Goal: Task Accomplishment & Management: Complete application form

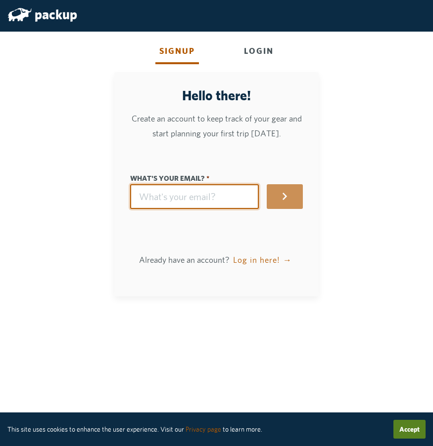
type input "flits-frills3l@icloud.com"
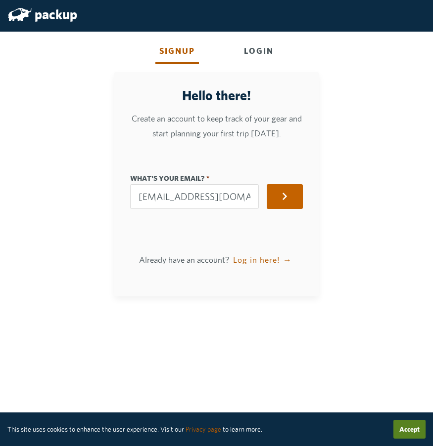
click at [296, 193] on button "button" at bounding box center [284, 196] width 36 height 25
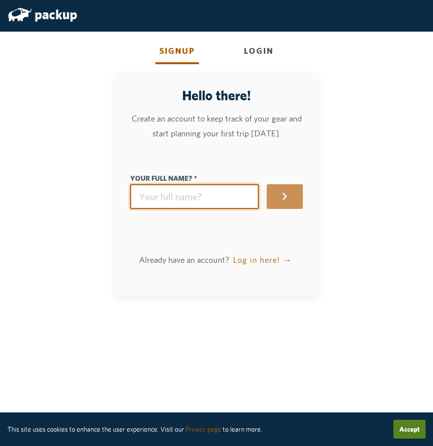
type input "R"
type input "r"
type input "Ro"
type input "ro"
type input "Roo"
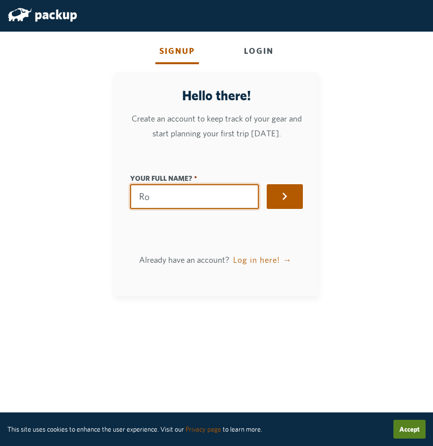
type input "roo"
type input "[PERSON_NAME]"
type input "roos"
type input "[PERSON_NAME]"
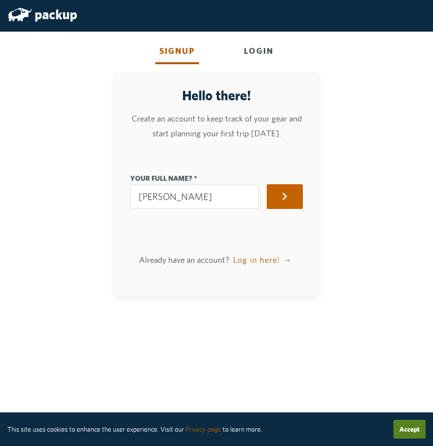
click at [289, 197] on icon "button" at bounding box center [284, 196] width 8 height 8
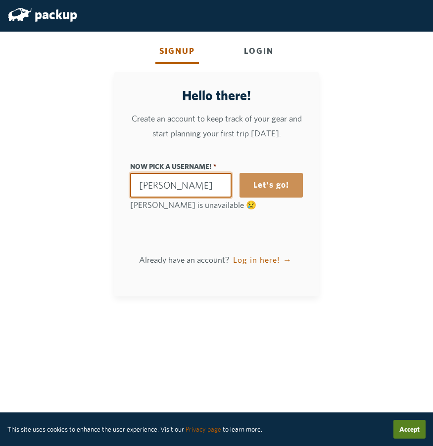
click at [169, 185] on input "Now pick a username!" at bounding box center [181, 185] width 102 height 25
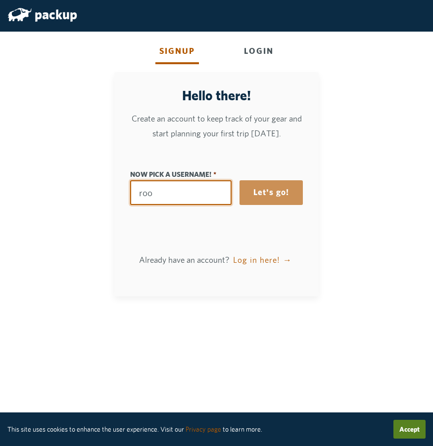
click at [143, 194] on input "Now pick a username!" at bounding box center [181, 192] width 102 height 25
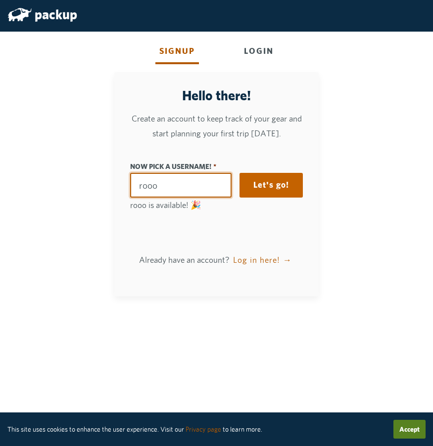
type input "rooo"
click at [287, 179] on button "Let's go!" at bounding box center [270, 185] width 63 height 25
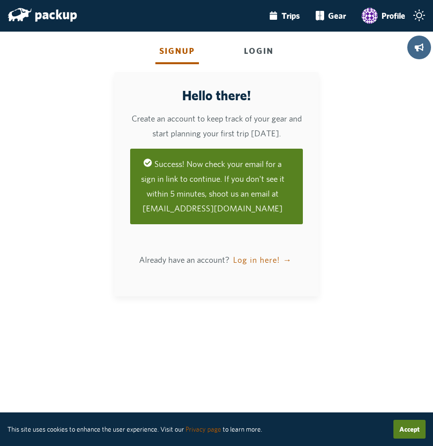
click at [261, 54] on div "Login" at bounding box center [259, 52] width 38 height 25
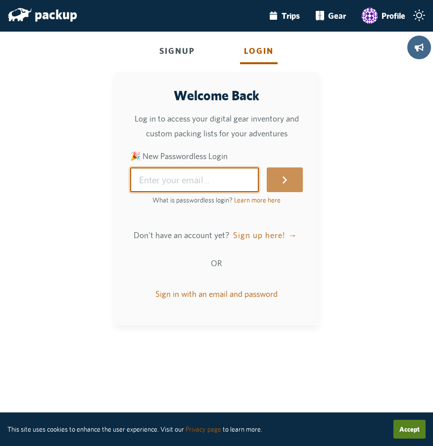
click at [249, 173] on input "🎉 New Passwordless Login" at bounding box center [194, 180] width 129 height 25
click at [211, 169] on input "🎉 New Passwordless Login" at bounding box center [194, 180] width 129 height 25
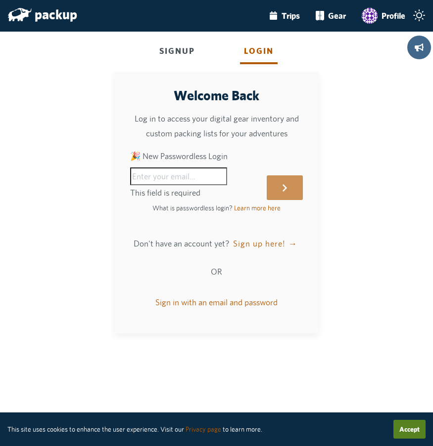
click at [184, 212] on div "Welcome Back Log in to access your digital gear inventory and custom packing li…" at bounding box center [216, 203] width 173 height 230
click at [194, 170] on input "🎉 New Passwordless Login" at bounding box center [178, 177] width 97 height 18
paste input "flits-frills3l@icloud.com"
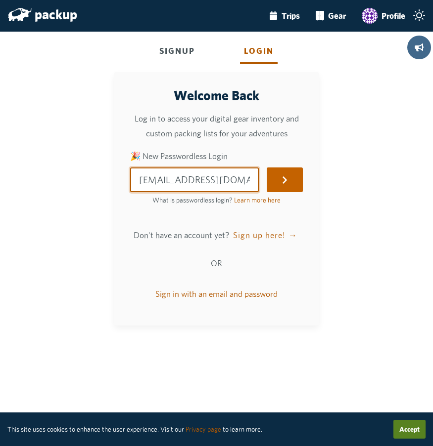
type input "flits-frills3l@icloud.com"
click at [294, 173] on button "submit" at bounding box center [284, 180] width 36 height 25
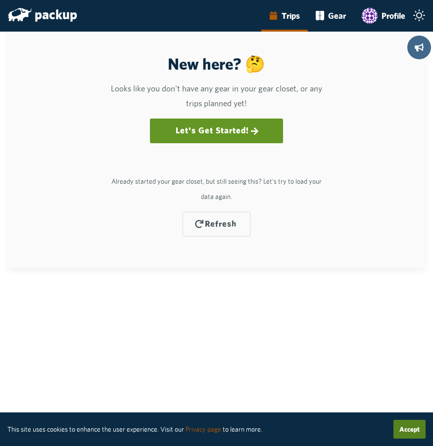
click at [246, 126] on link "Let's Get Started!" at bounding box center [216, 131] width 108 height 21
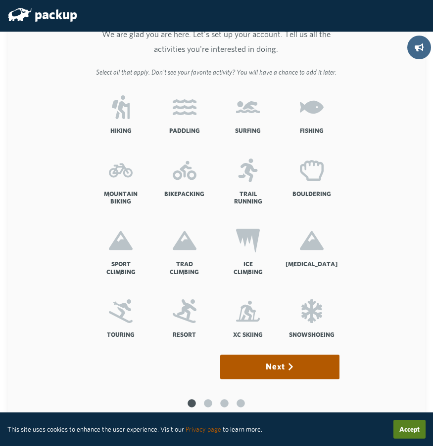
scroll to position [40, 0]
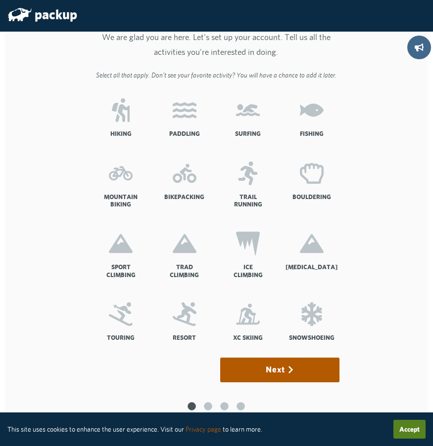
click at [180, 118] on icon at bounding box center [185, 110] width 24 height 24
click at [0, 0] on input "Paddling" at bounding box center [0, 0] width 0 height 0
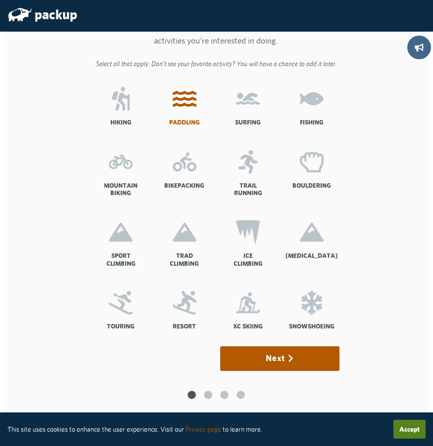
scroll to position [53, 0]
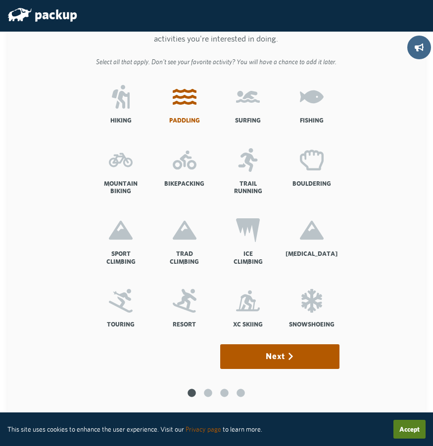
click at [186, 244] on label "Trad Climbing" at bounding box center [184, 246] width 55 height 71
click at [0, 0] on input "Trad Climbing" at bounding box center [0, 0] width 0 height 0
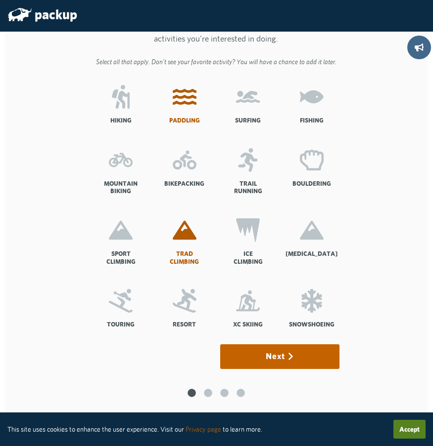
click at [286, 350] on button "Next" at bounding box center [279, 357] width 119 height 25
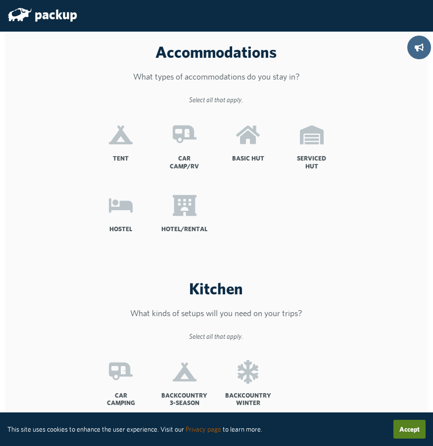
click at [186, 137] on icon at bounding box center [185, 135] width 24 height 18
click at [0, 0] on input "Car Camp/RV" at bounding box center [0, 0] width 0 height 0
click at [259, 139] on icon at bounding box center [248, 135] width 24 height 18
click at [0, 0] on input "Basic Hut" at bounding box center [0, 0] width 0 height 0
click at [183, 219] on label "Hotel/Rental" at bounding box center [184, 217] width 55 height 63
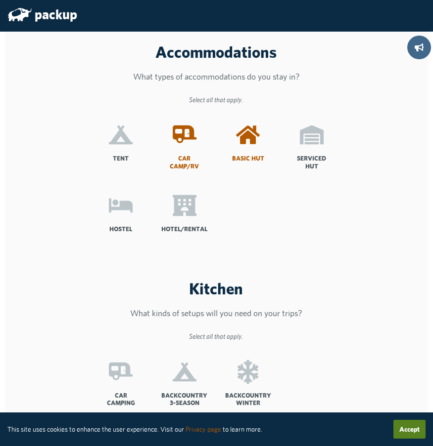
click at [0, 0] on input "Hotel/Rental" at bounding box center [0, 0] width 0 height 0
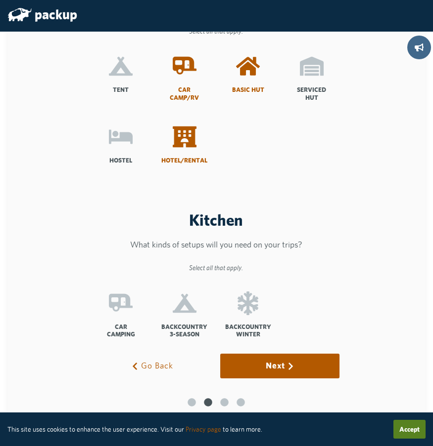
scroll to position [69, 0]
click at [181, 313] on label "Backcountry 3-Season" at bounding box center [184, 319] width 55 height 71
click at [0, 0] on input "Backcountry 3-Season" at bounding box center [0, 0] width 0 height 0
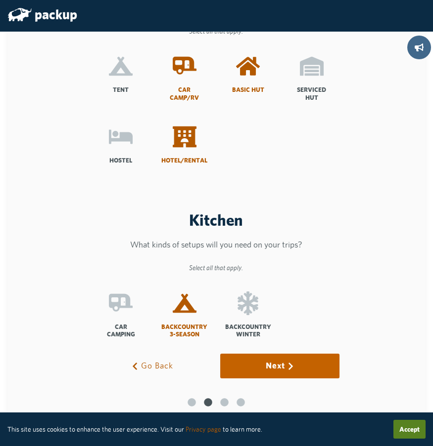
click at [275, 365] on button "Next" at bounding box center [279, 366] width 119 height 25
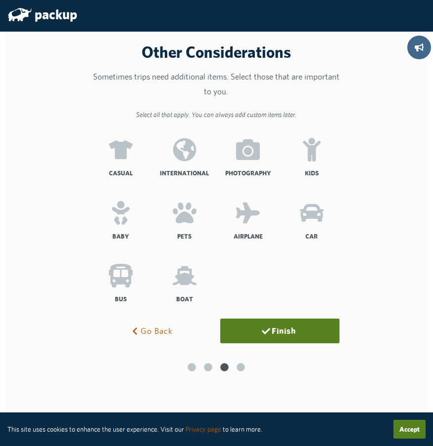
click at [254, 150] on icon at bounding box center [248, 149] width 24 height 21
click at [0, 0] on input "Photography" at bounding box center [0, 0] width 0 height 0
click at [260, 219] on icon at bounding box center [248, 213] width 24 height 24
click at [0, 0] on input "Airplane" at bounding box center [0, 0] width 0 height 0
click at [125, 160] on icon at bounding box center [121, 150] width 24 height 24
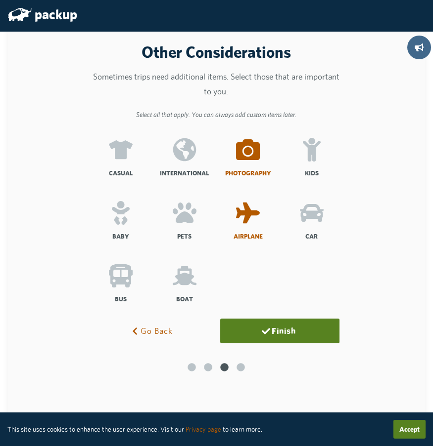
click at [0, 0] on input "Casual" at bounding box center [0, 0] width 0 height 0
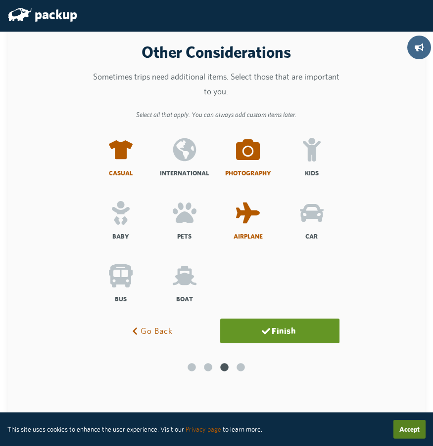
click at [279, 337] on button "Finish" at bounding box center [279, 331] width 119 height 25
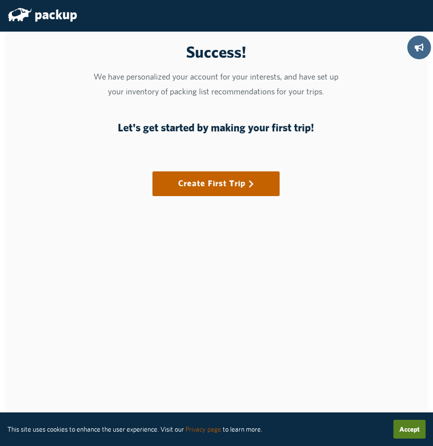
click at [242, 183] on link "Create First Trip" at bounding box center [216, 184] width 102 height 21
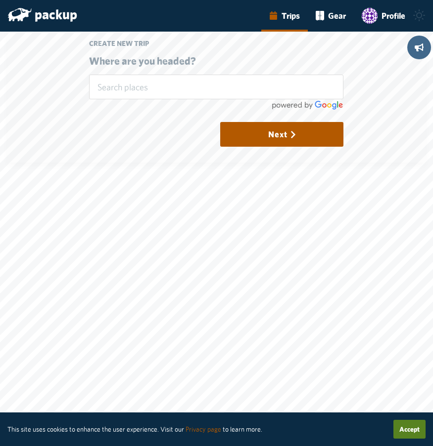
click at [404, 424] on button "Accept" at bounding box center [409, 429] width 32 height 19
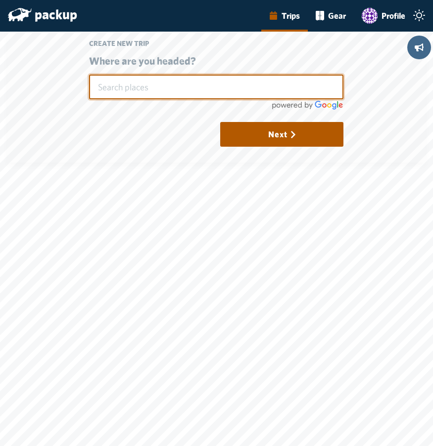
click at [210, 87] on input "text" at bounding box center [216, 87] width 254 height 25
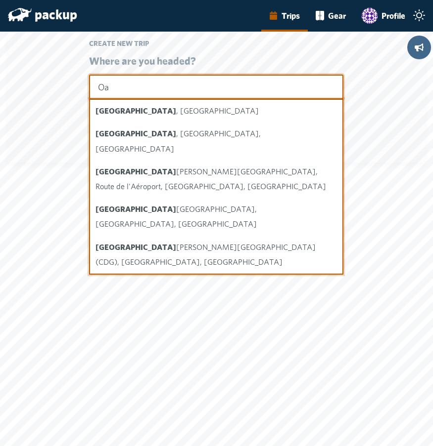
type input "O"
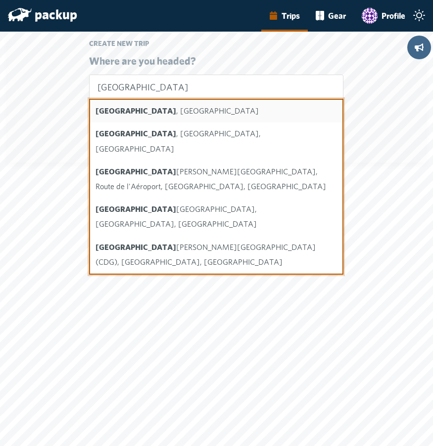
click at [180, 111] on li "[GEOGRAPHIC_DATA] , [GEOGRAPHIC_DATA]" at bounding box center [216, 111] width 252 height 23
type input "[GEOGRAPHIC_DATA], [GEOGRAPHIC_DATA]"
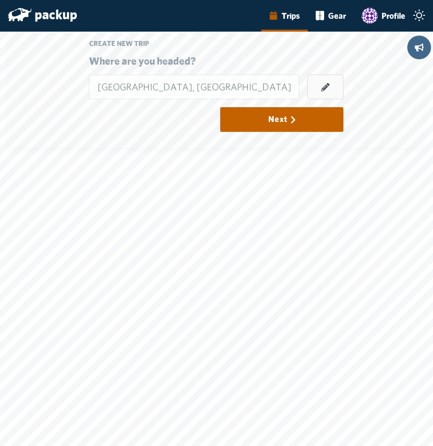
click at [288, 116] on button "Next" at bounding box center [281, 119] width 123 height 25
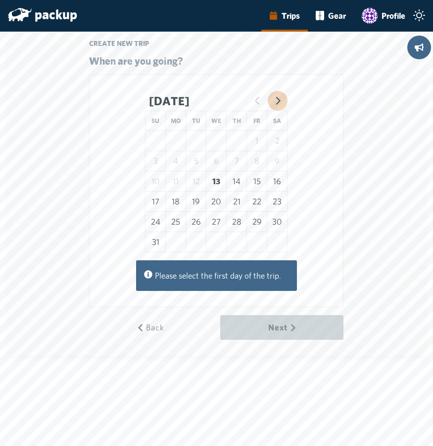
click at [280, 102] on icon "Go to next month" at bounding box center [278, 101] width 4 height 8
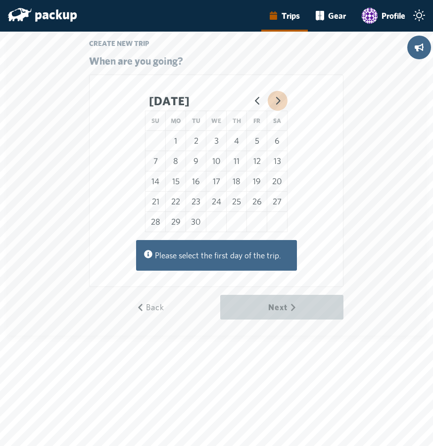
click at [280, 102] on icon "Go to next month" at bounding box center [278, 101] width 4 height 8
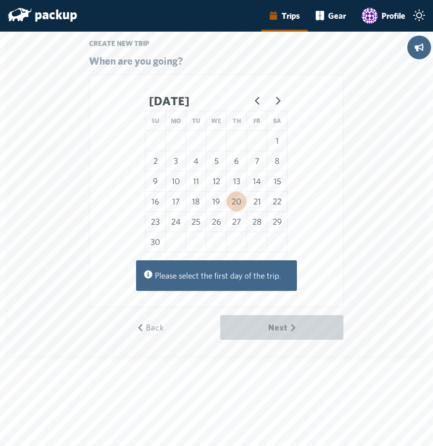
click at [244, 200] on button "20" at bounding box center [236, 202] width 20 height 20
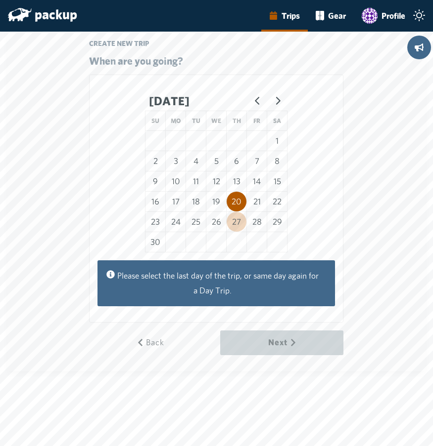
click at [244, 221] on button "27" at bounding box center [236, 222] width 20 height 20
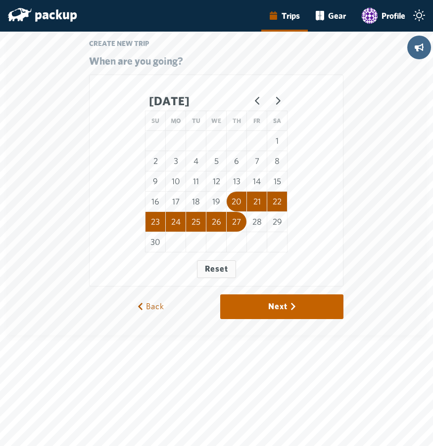
click at [291, 306] on button "Next" at bounding box center [281, 307] width 123 height 25
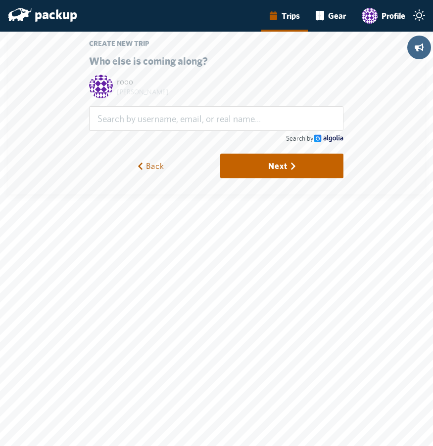
click at [297, 169] on icon "submit" at bounding box center [293, 166] width 8 height 8
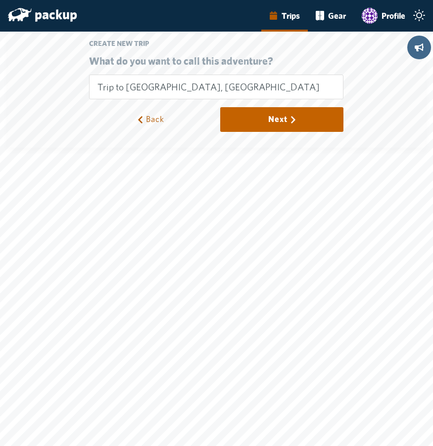
click at [284, 118] on button "Next" at bounding box center [281, 119] width 123 height 25
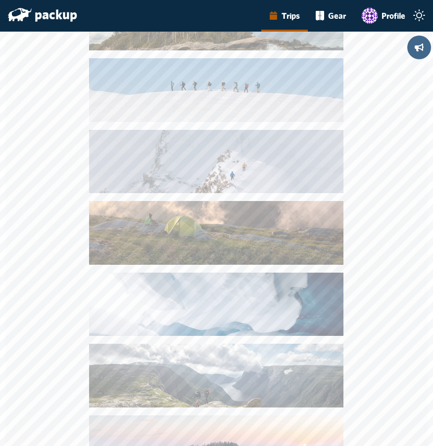
scroll to position [671, 0]
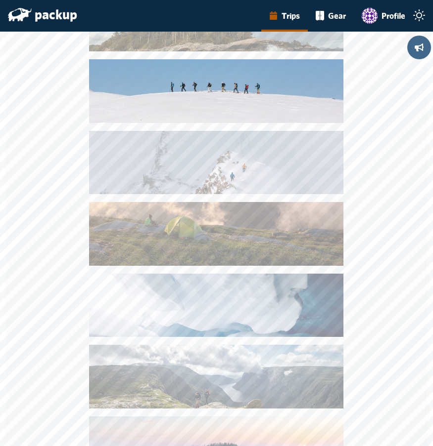
click at [272, 103] on img at bounding box center [216, 90] width 254 height 63
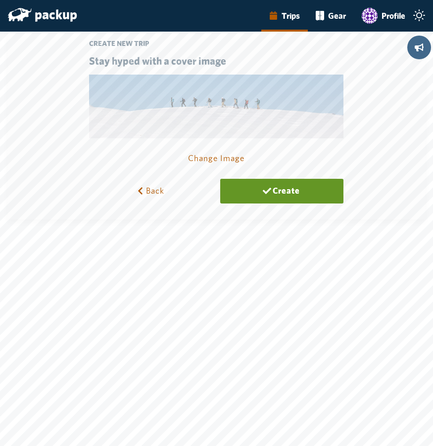
click at [311, 192] on button "Create" at bounding box center [281, 191] width 123 height 25
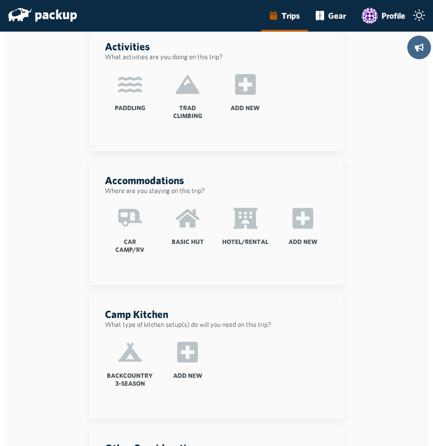
scroll to position [2, 0]
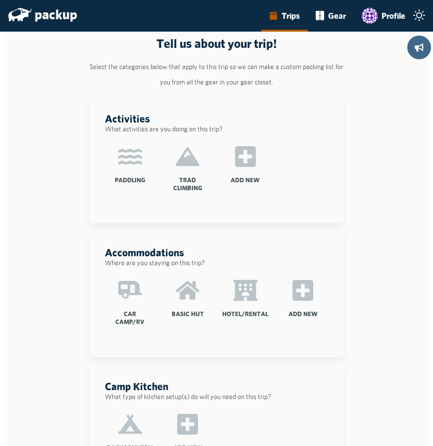
click at [134, 165] on icon at bounding box center [130, 157] width 24 height 24
click at [0, 0] on input "Paddling" at bounding box center [0, 0] width 0 height 0
click at [183, 167] on icon at bounding box center [187, 157] width 24 height 24
click at [0, 0] on input "Trad Climbing" at bounding box center [0, 0] width 0 height 0
click at [185, 164] on icon at bounding box center [187, 156] width 24 height 19
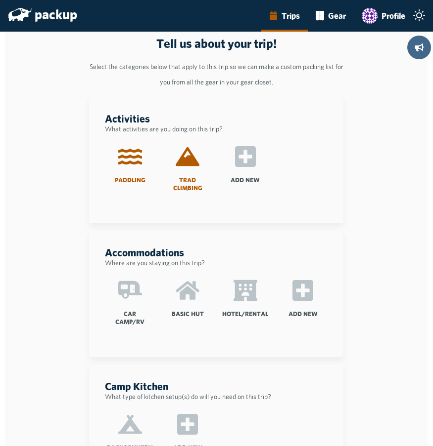
click at [0, 0] on input "Trad Climbing" at bounding box center [0, 0] width 0 height 0
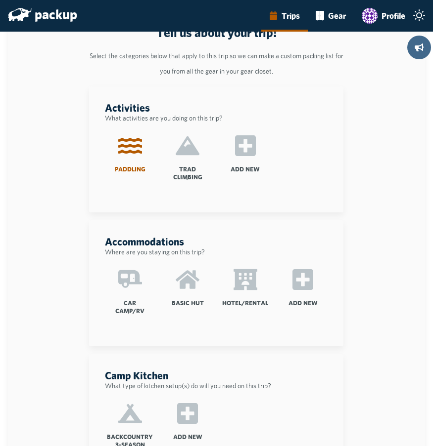
scroll to position [15, 0]
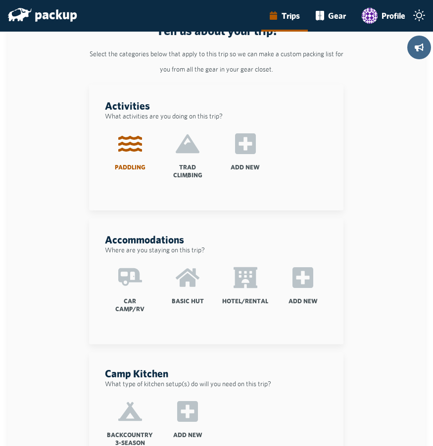
click at [128, 268] on icon at bounding box center [130, 277] width 24 height 18
click at [0, 0] on input "Car Camp/RV" at bounding box center [0, 0] width 0 height 0
click at [188, 284] on icon at bounding box center [187, 278] width 24 height 18
click at [0, 0] on input "Basic Hut" at bounding box center [0, 0] width 0 height 0
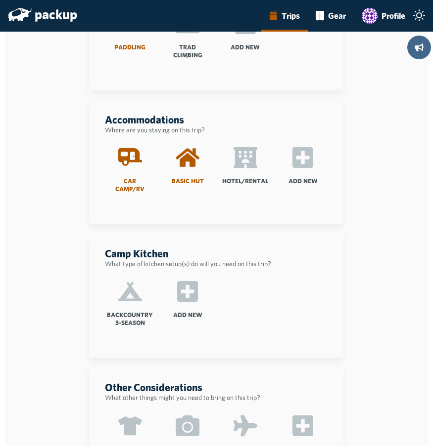
scroll to position [137, 0]
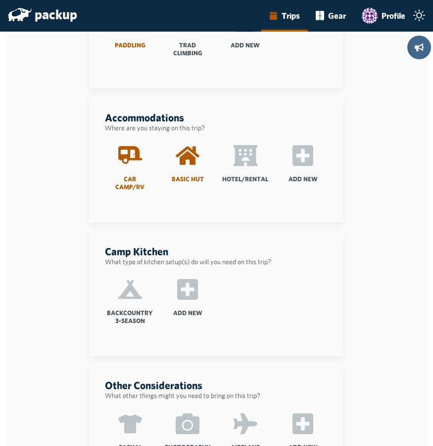
click at [137, 293] on icon at bounding box center [130, 289] width 24 height 19
click at [0, 0] on input "Backcountry 3-Season" at bounding box center [0, 0] width 0 height 0
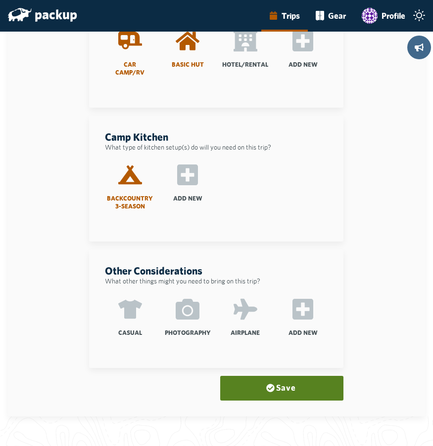
scroll to position [252, 0]
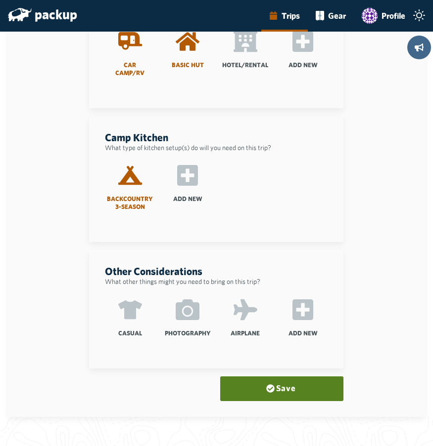
click at [186, 300] on icon at bounding box center [187, 310] width 24 height 21
click at [0, 0] on input "Photography" at bounding box center [0, 0] width 0 height 0
click at [236, 308] on label "Airplane" at bounding box center [244, 321] width 49 height 63
click at [0, 0] on input "Airplane" at bounding box center [0, 0] width 0 height 0
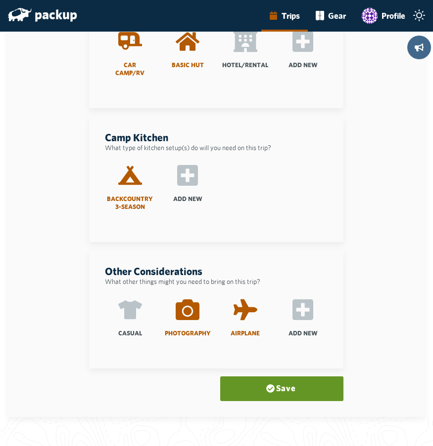
click at [288, 392] on button "Save" at bounding box center [281, 389] width 123 height 25
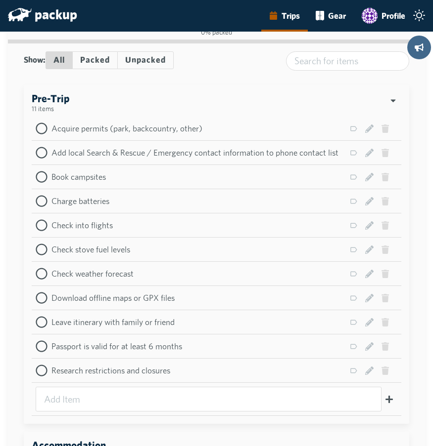
scroll to position [189, 0]
click at [345, 62] on input "search" at bounding box center [347, 61] width 123 height 20
click at [373, 132] on icon at bounding box center [369, 129] width 8 height 8
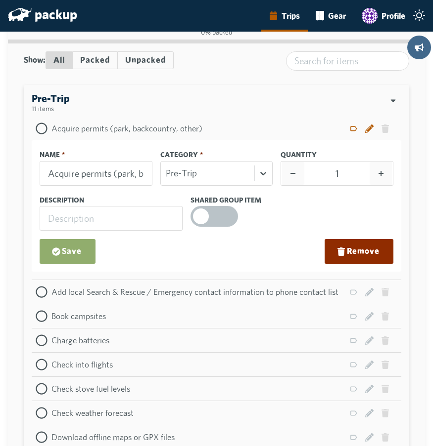
click at [381, 253] on button "Remove" at bounding box center [358, 251] width 69 height 25
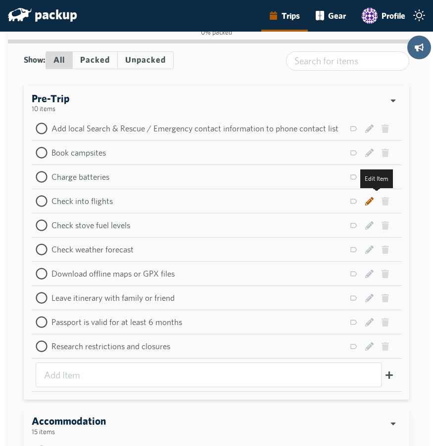
click at [373, 204] on icon at bounding box center [369, 201] width 8 height 8
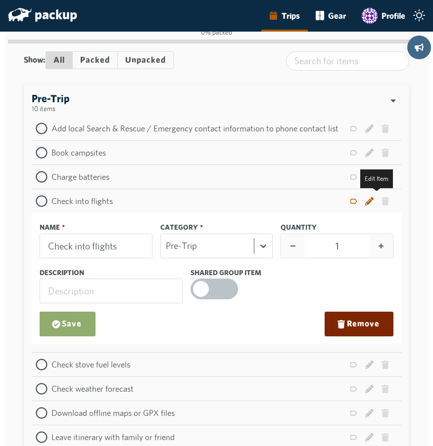
click at [373, 204] on icon at bounding box center [369, 201] width 8 height 8
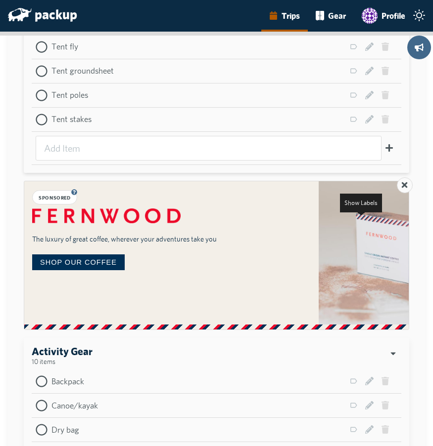
scroll to position [861, 0]
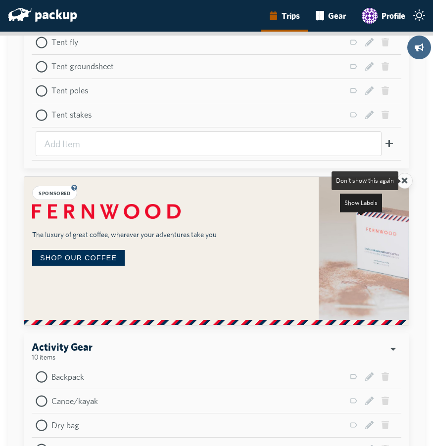
click at [408, 181] on icon at bounding box center [404, 180] width 8 height 8
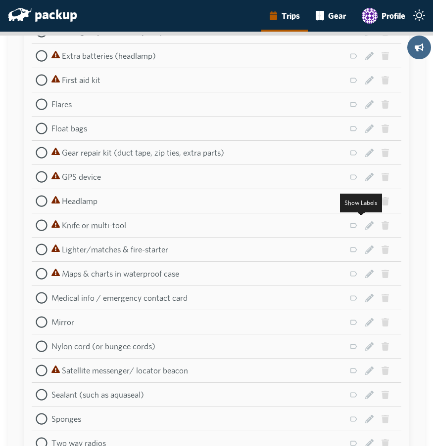
scroll to position [3705, 0]
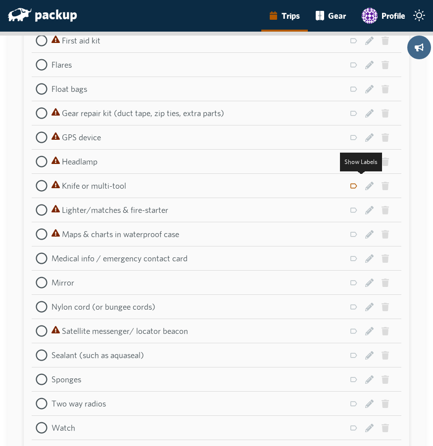
click at [357, 185] on icon at bounding box center [353, 186] width 8 height 8
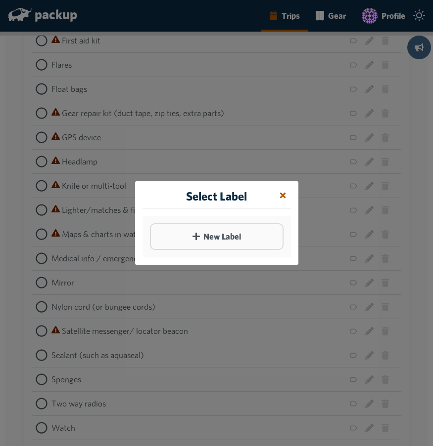
click at [287, 197] on icon at bounding box center [282, 195] width 8 height 8
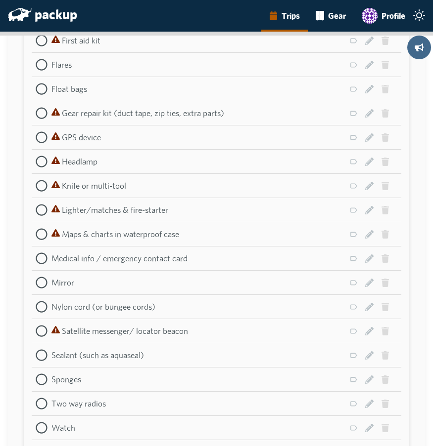
click at [42, 211] on icon at bounding box center [42, 210] width 12 height 12
click at [36, 204] on input "checkbox" at bounding box center [36, 204] width 0 height 0
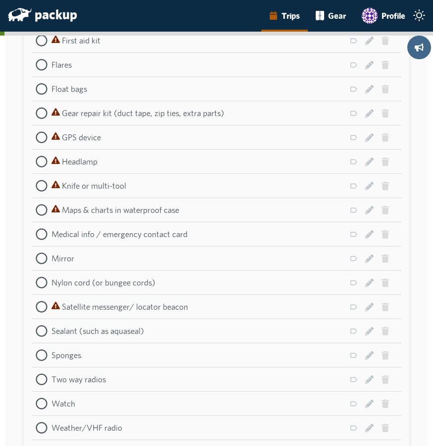
click at [42, 231] on icon at bounding box center [42, 234] width 12 height 12
click at [36, 228] on input "checkbox" at bounding box center [36, 228] width 0 height 0
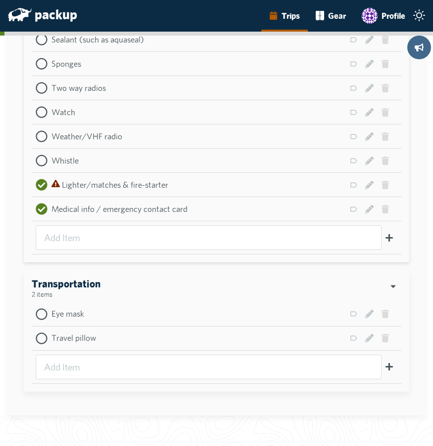
scroll to position [3972, 0]
click at [43, 161] on icon at bounding box center [42, 161] width 12 height 12
click at [36, 155] on input "checkbox" at bounding box center [36, 155] width 0 height 0
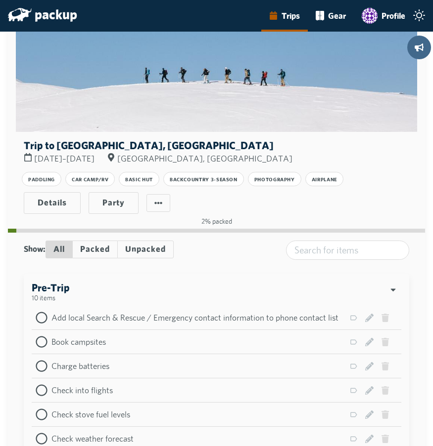
scroll to position [0, 0]
click at [101, 248] on button "Packed" at bounding box center [95, 250] width 44 height 18
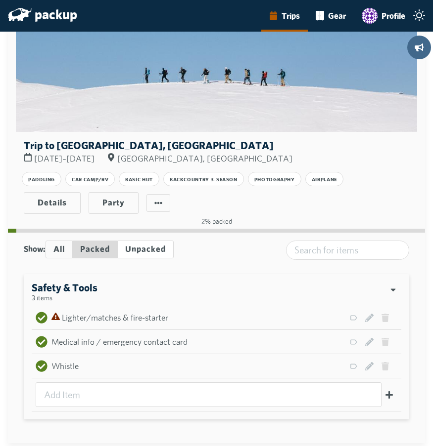
click at [149, 247] on button "Unpacked" at bounding box center [145, 250] width 56 height 18
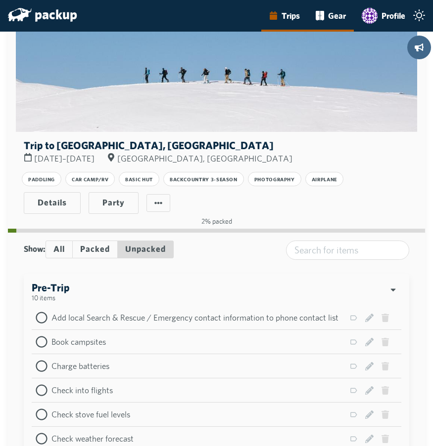
click at [336, 18] on link "Gear" at bounding box center [330, 16] width 46 height 32
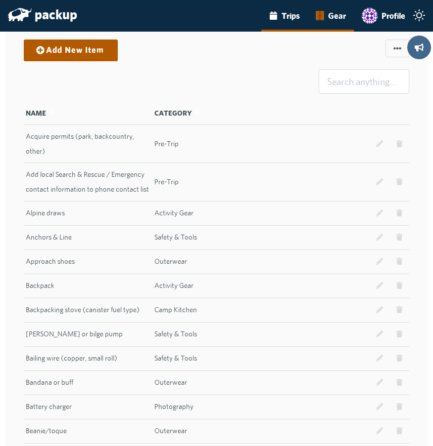
click at [284, 16] on link "Trips" at bounding box center [284, 16] width 46 height 32
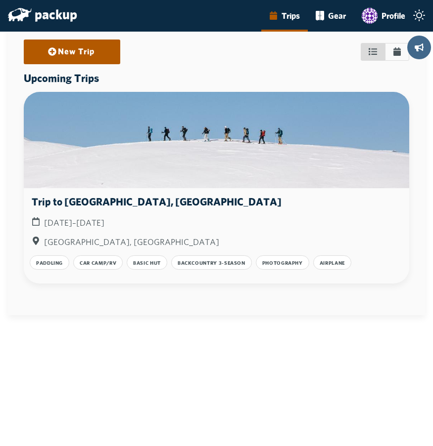
click at [420, 15] on icon "main-navigation" at bounding box center [419, 15] width 12 height 12
click at [0, 0] on input "main-navigation" at bounding box center [0, 0] width 0 height 0
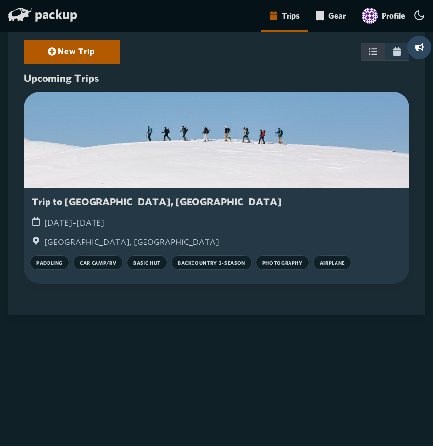
click at [420, 15] on icon "main-navigation" at bounding box center [419, 15] width 12 height 12
click at [0, 0] on input "main-navigation" at bounding box center [0, 0] width 0 height 0
